Goal: Navigation & Orientation: Find specific page/section

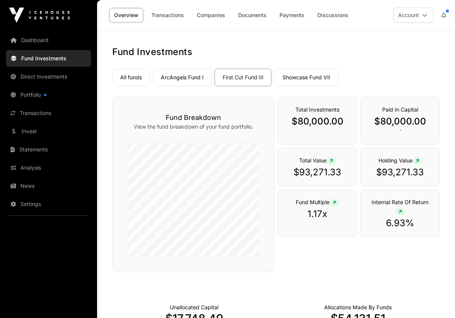
click at [27, 41] on link "Dashboard" at bounding box center [48, 40] width 85 height 17
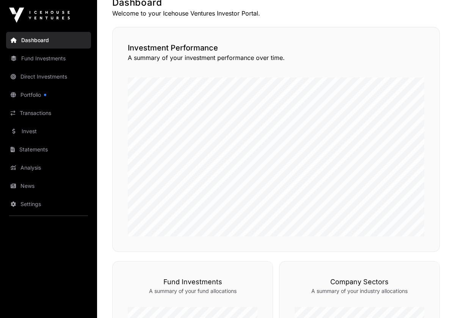
scroll to position [160, 0]
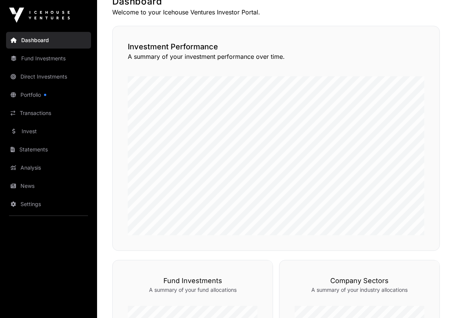
click at [38, 78] on link "Direct Investments" at bounding box center [48, 76] width 85 height 17
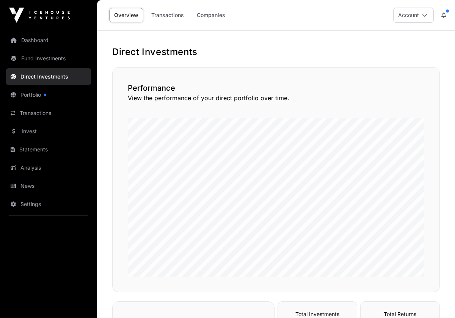
click at [38, 95] on link "Portfolio" at bounding box center [48, 94] width 85 height 17
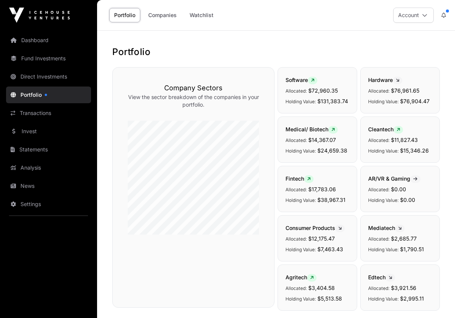
click at [35, 42] on link "Dashboard" at bounding box center [48, 40] width 85 height 17
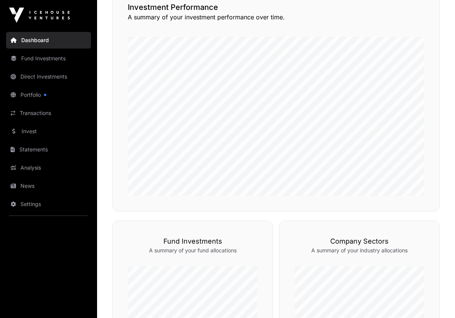
scroll to position [223, 0]
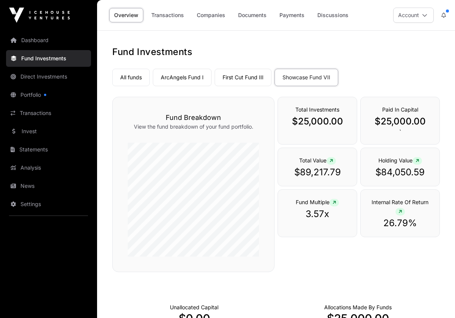
click at [249, 79] on link "First Cut Fund III" at bounding box center [243, 77] width 57 height 17
click at [187, 77] on link "ArcAngels Fund I" at bounding box center [182, 77] width 59 height 17
click at [186, 77] on link "ArcAngels Fund I" at bounding box center [182, 77] width 59 height 17
click at [130, 79] on link "All funds" at bounding box center [131, 77] width 38 height 17
